Goal: Information Seeking & Learning: Check status

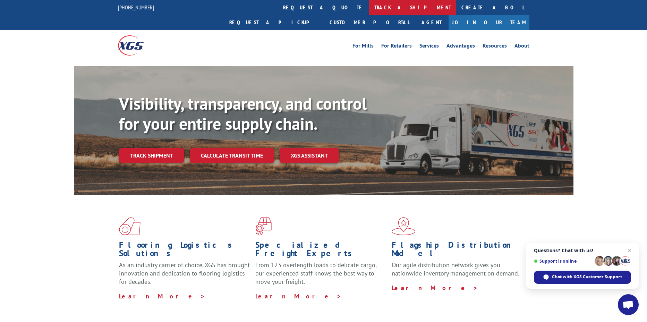
click at [369, 8] on link "track a shipment" at bounding box center [412, 7] width 87 height 15
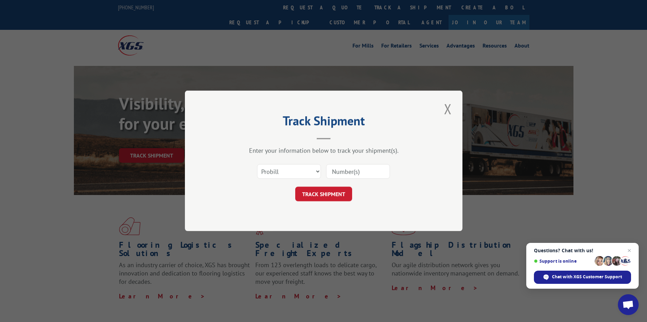
click at [356, 172] on input at bounding box center [358, 171] width 64 height 15
paste input "17508988"
type input "17508988"
click at [337, 193] on button "TRACK SHIPMENT" at bounding box center [323, 194] width 57 height 15
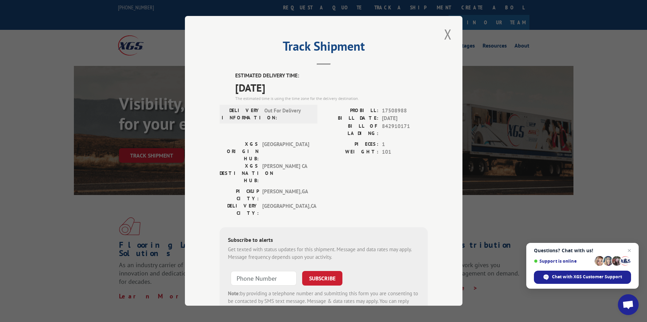
click at [448, 36] on button "Close modal" at bounding box center [448, 34] width 12 height 19
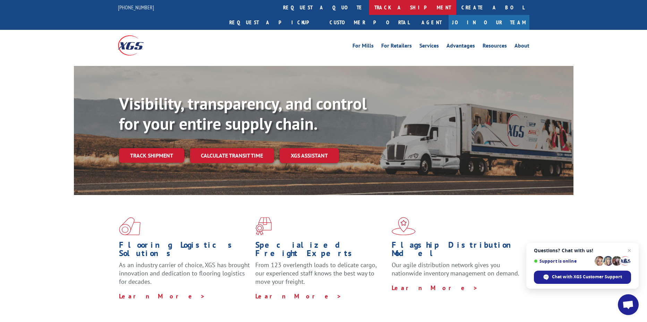
click at [369, 9] on link "track a shipment" at bounding box center [412, 7] width 87 height 15
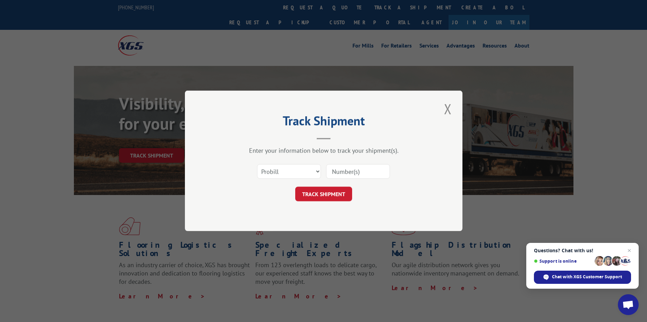
click at [363, 172] on input at bounding box center [358, 171] width 64 height 15
paste input "17513045"
type input "17513045"
click at [309, 197] on button "TRACK SHIPMENT" at bounding box center [323, 194] width 57 height 15
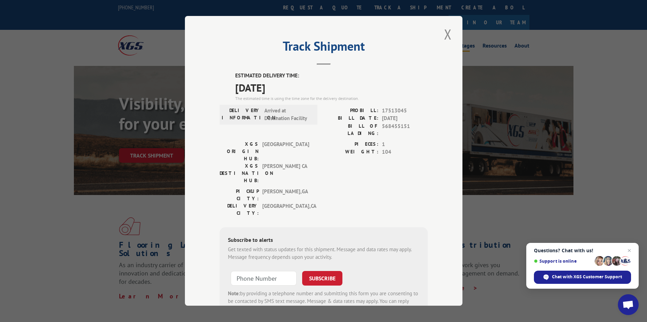
click at [448, 34] on button "Close modal" at bounding box center [448, 34] width 12 height 19
